Goal: Communication & Community: Ask a question

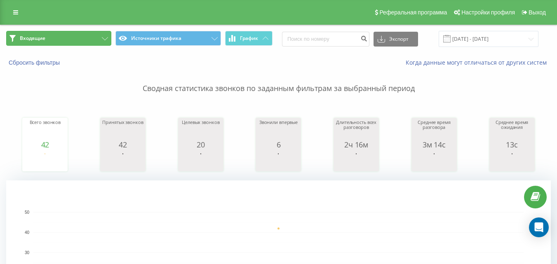
click at [68, 41] on button "Входящие" at bounding box center [58, 38] width 105 height 15
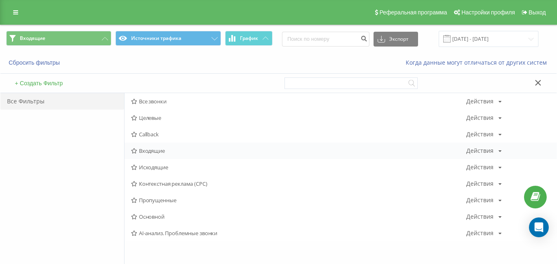
click at [150, 153] on span "Входящие" at bounding box center [298, 151] width 335 height 6
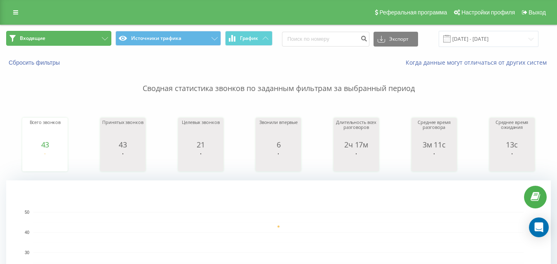
click at [84, 40] on button "Входящие" at bounding box center [58, 38] width 105 height 15
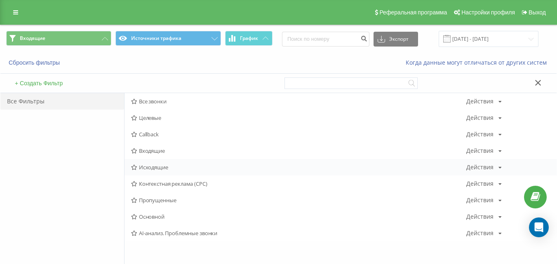
click at [162, 166] on span "Исходящие" at bounding box center [298, 167] width 335 height 6
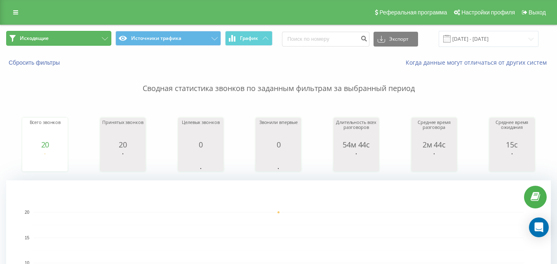
click at [86, 34] on button "Исходящие" at bounding box center [58, 38] width 105 height 15
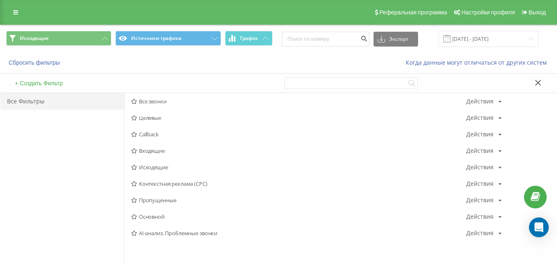
click at [152, 148] on span "Входящие" at bounding box center [298, 151] width 335 height 6
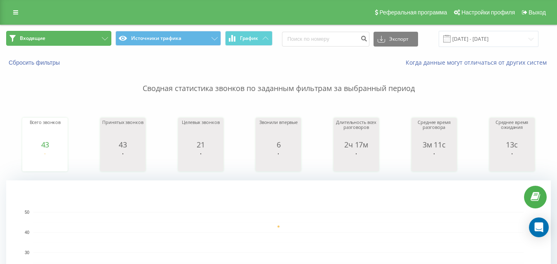
click at [85, 42] on button "Входящие" at bounding box center [58, 38] width 105 height 15
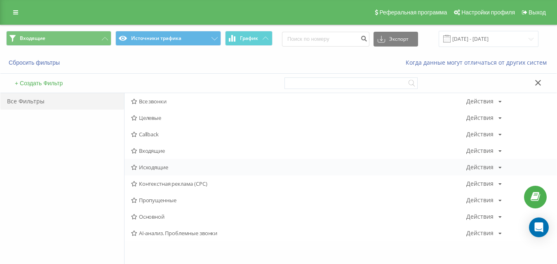
click at [150, 169] on span "Исходящие" at bounding box center [298, 167] width 335 height 6
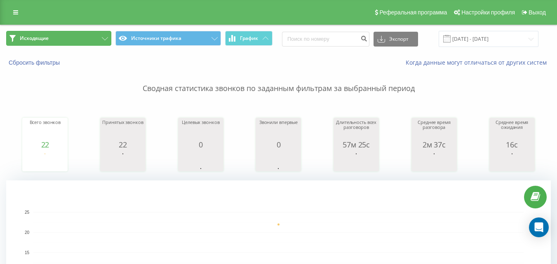
click at [90, 40] on button "Исходящие" at bounding box center [58, 38] width 105 height 15
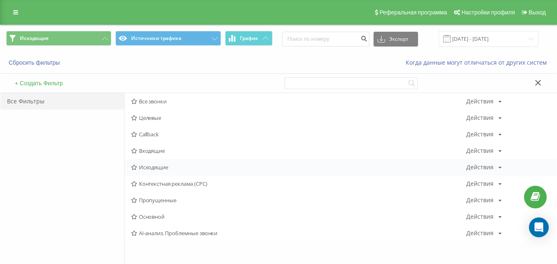
click at [169, 169] on span "Исходящие" at bounding box center [298, 167] width 335 height 6
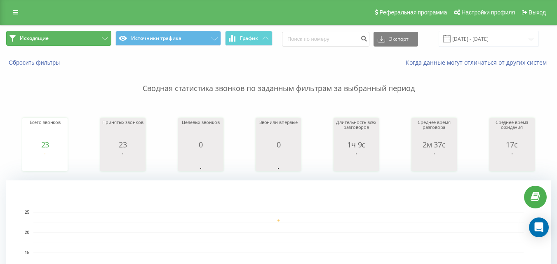
click at [71, 45] on button "Исходящие" at bounding box center [58, 38] width 105 height 15
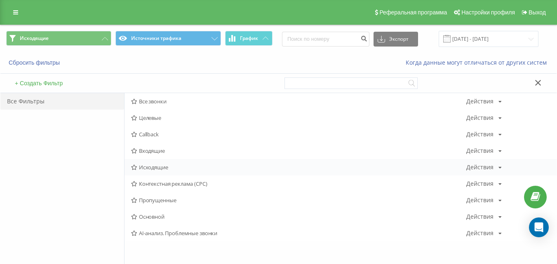
click at [166, 168] on span "Исходящие" at bounding box center [298, 167] width 335 height 6
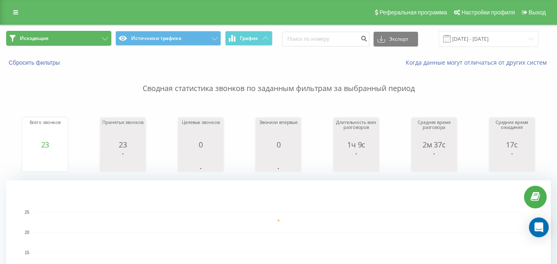
click at [80, 35] on button "Исходящие" at bounding box center [58, 38] width 105 height 15
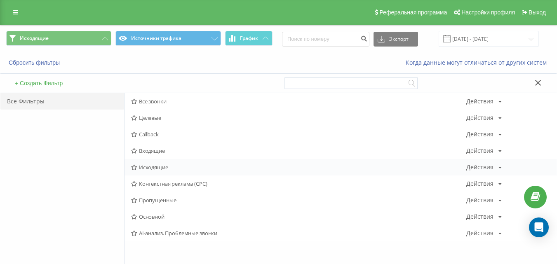
click at [143, 167] on span "Исходящие" at bounding box center [298, 167] width 335 height 6
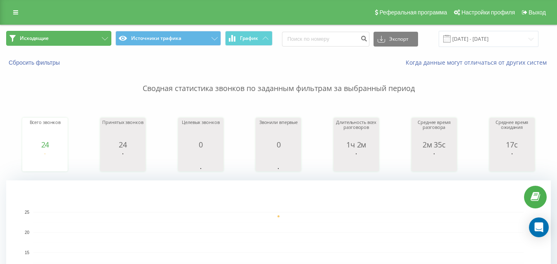
click at [96, 35] on button "Исходящие" at bounding box center [58, 38] width 105 height 15
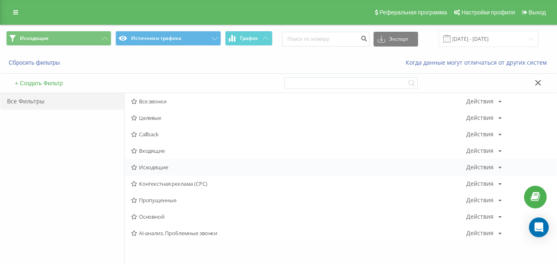
click at [153, 165] on span "Исходящие" at bounding box center [298, 167] width 335 height 6
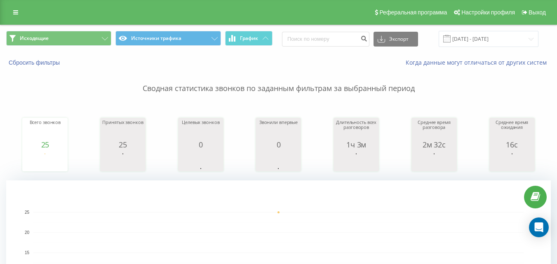
click at [83, 49] on div "Исходящие Источники трафика График Экспорт .csv .xls .xlsx [DATE] - [DATE]" at bounding box center [278, 39] width 556 height 28
drag, startPoint x: 84, startPoint y: 44, endPoint x: 93, endPoint y: 66, distance: 24.2
click at [84, 44] on button "Исходящие" at bounding box center [58, 38] width 105 height 15
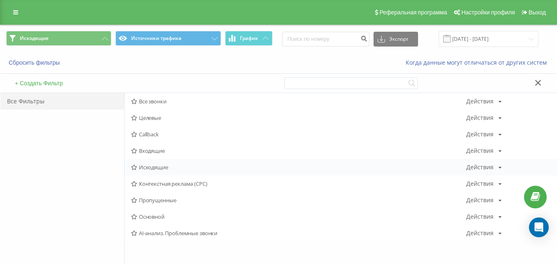
click at [154, 169] on span "Исходящие" at bounding box center [298, 167] width 335 height 6
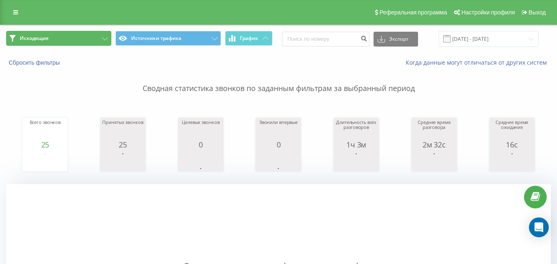
click at [98, 36] on button "Исходящие" at bounding box center [58, 38] width 105 height 15
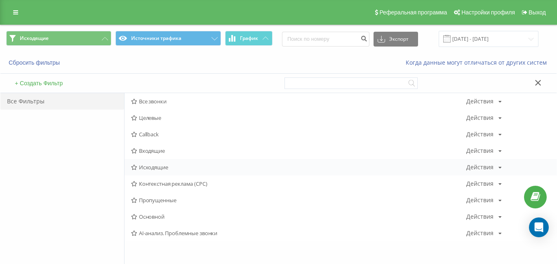
click at [164, 167] on span "Исходящие" at bounding box center [298, 167] width 335 height 6
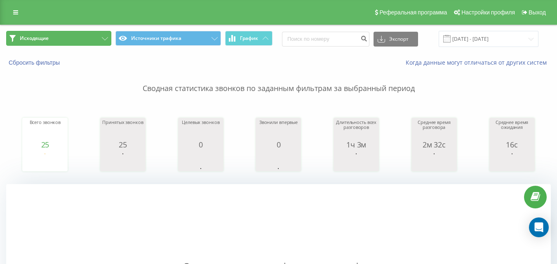
click at [99, 42] on button "Исходящие" at bounding box center [58, 38] width 105 height 15
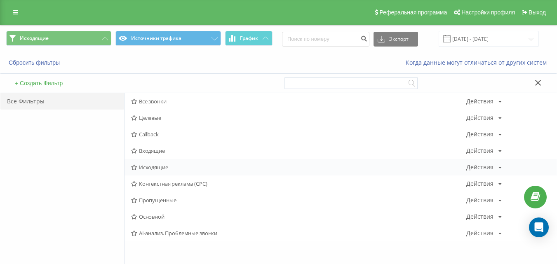
click at [152, 166] on span "Исходящие" at bounding box center [298, 167] width 335 height 6
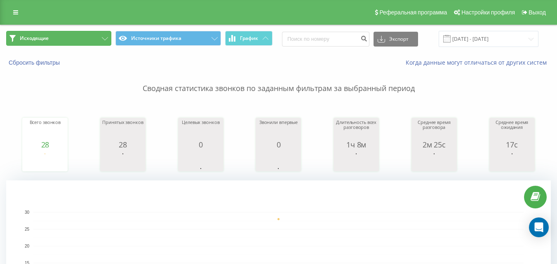
click at [90, 37] on button "Исходящие" at bounding box center [58, 38] width 105 height 15
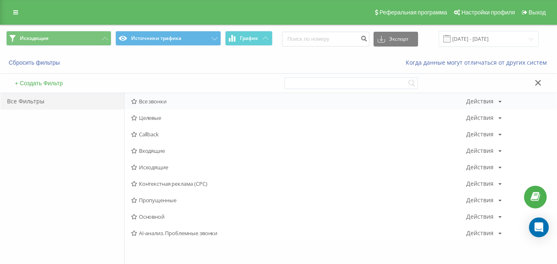
click at [182, 99] on span "Все звонки" at bounding box center [298, 101] width 335 height 6
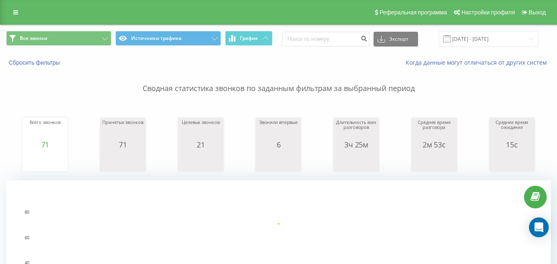
click at [88, 29] on div "Все звонки Источники трафика График Экспорт .csv .xls .xlsx [DATE] - [DATE]" at bounding box center [278, 39] width 556 height 28
click at [86, 43] on button "Все звонки" at bounding box center [58, 38] width 105 height 15
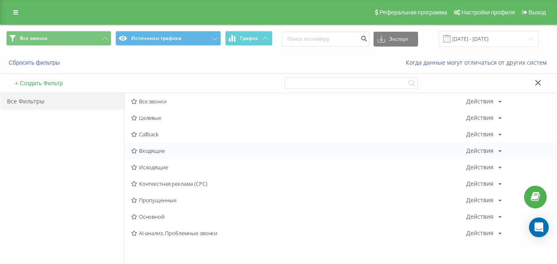
click at [163, 148] on span "Входящие" at bounding box center [298, 151] width 335 height 6
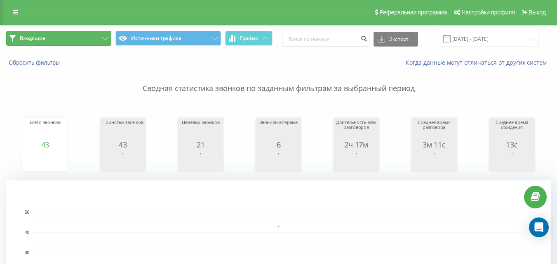
click at [87, 37] on button "Входящие" at bounding box center [58, 38] width 105 height 15
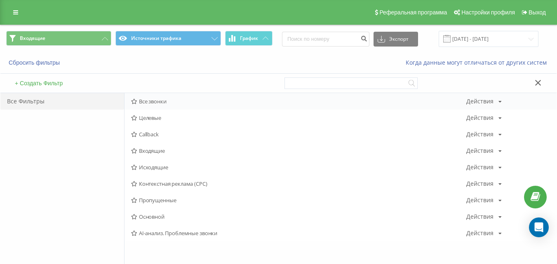
click at [151, 103] on span "Все звонки" at bounding box center [298, 101] width 335 height 6
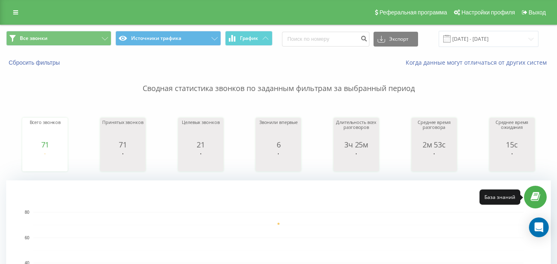
click at [541, 200] on link at bounding box center [535, 197] width 23 height 23
click at [538, 222] on div "Open Intercom Messenger" at bounding box center [539, 228] width 22 height 22
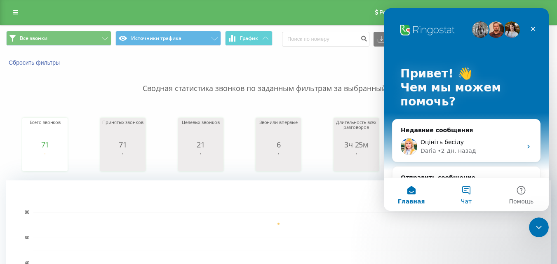
click at [462, 200] on span "Чат" at bounding box center [466, 202] width 11 height 6
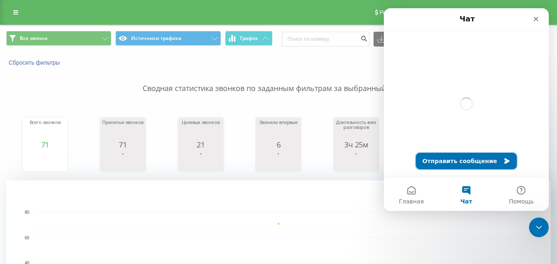
click at [479, 162] on button "Отправить сообщение" at bounding box center [466, 161] width 101 height 16
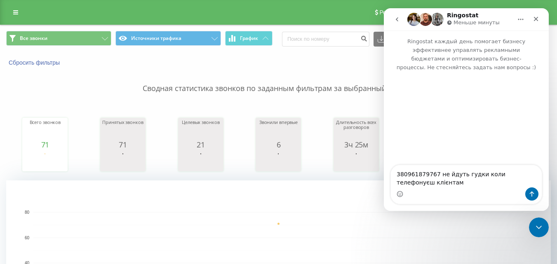
type textarea "380961879767 не йдуть гудки коли телефонуєш клієнтам"
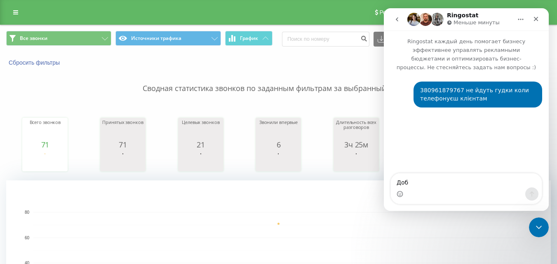
type textarea "Доб"
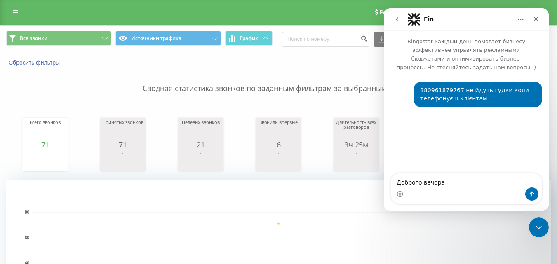
type textarea "Доброго вечора"
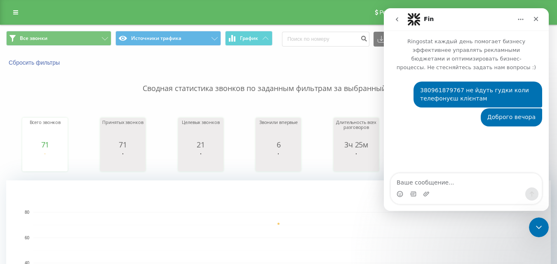
type textarea "і"
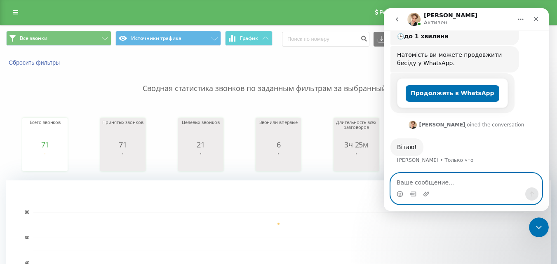
scroll to position [134, 0]
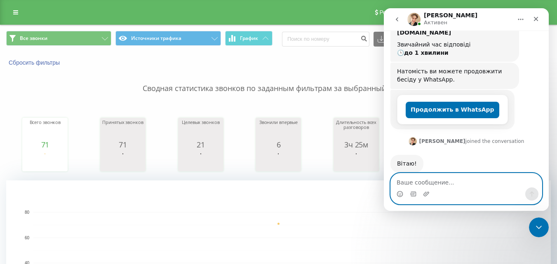
paste textarea "380977727187"
type textarea "380977727187 тут також зараз у дзвінку"
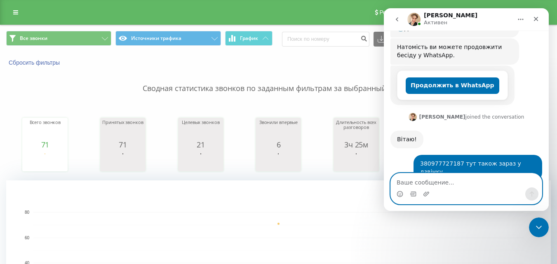
scroll to position [183, 0]
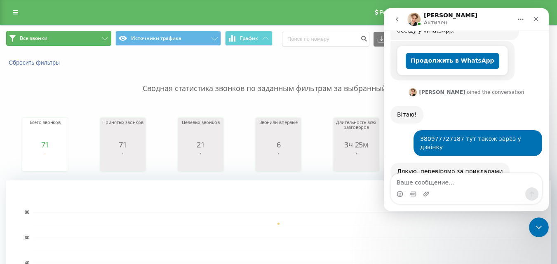
click at [81, 37] on button "Все звонки" at bounding box center [58, 38] width 105 height 15
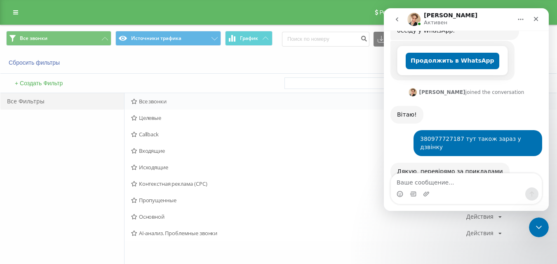
click at [169, 103] on span "Все звонки" at bounding box center [298, 101] width 335 height 6
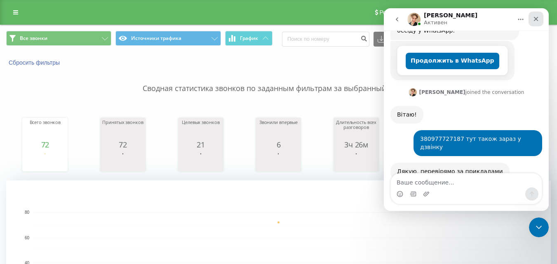
click at [537, 20] on icon "Закрыть" at bounding box center [536, 19] width 5 height 5
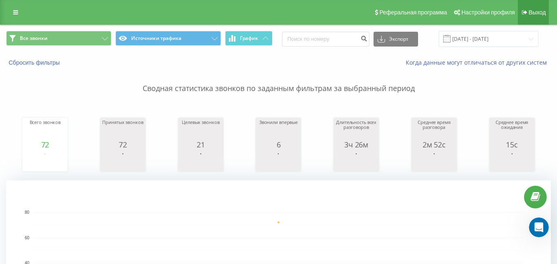
scroll to position [183, 0]
